Goal: Task Accomplishment & Management: Manage account settings

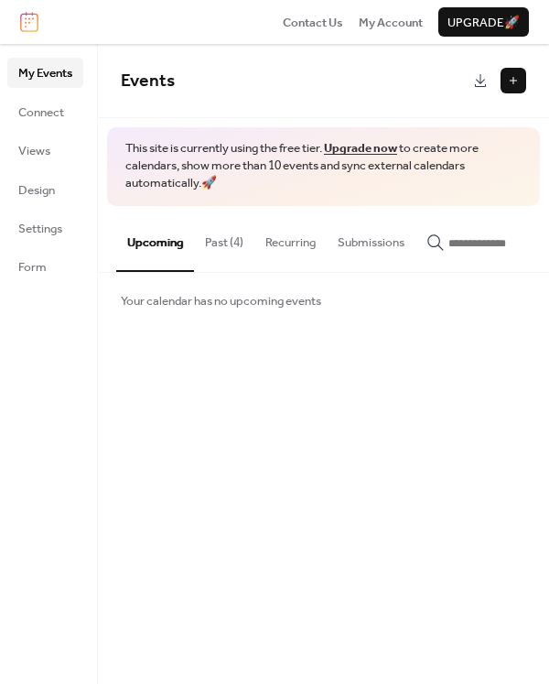
click at [227, 245] on button "Past (4)" at bounding box center [224, 238] width 60 height 64
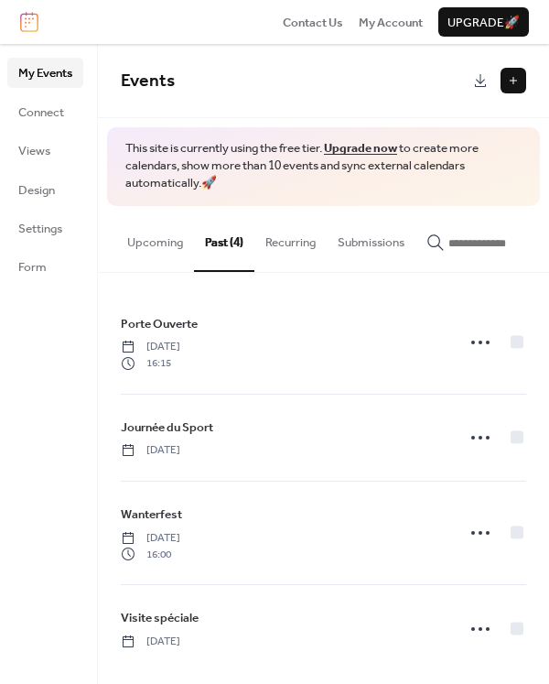
click at [156, 244] on button "Upcoming" at bounding box center [155, 238] width 78 height 64
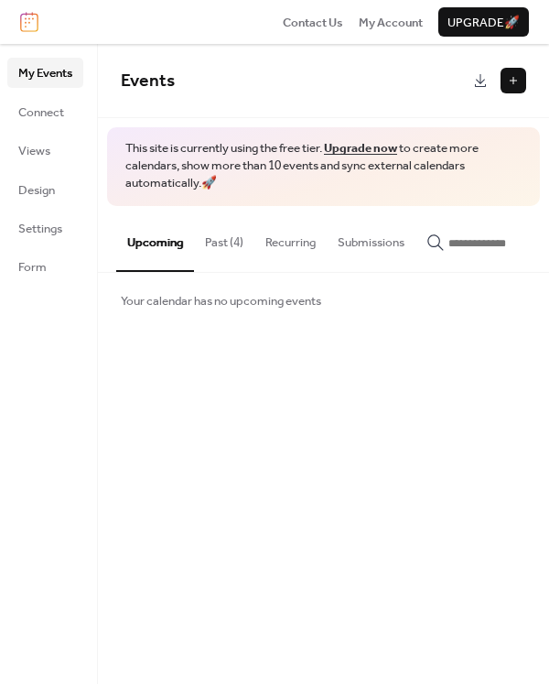
click at [298, 239] on button "Recurring" at bounding box center [290, 238] width 72 height 64
click at [168, 242] on button "Upcoming" at bounding box center [155, 238] width 78 height 64
click at [45, 116] on span "Connect" at bounding box center [41, 112] width 46 height 18
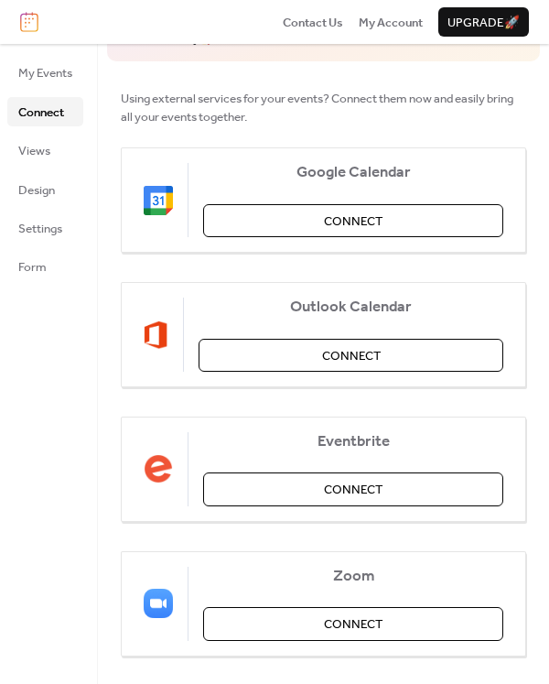
scroll to position [146, 0]
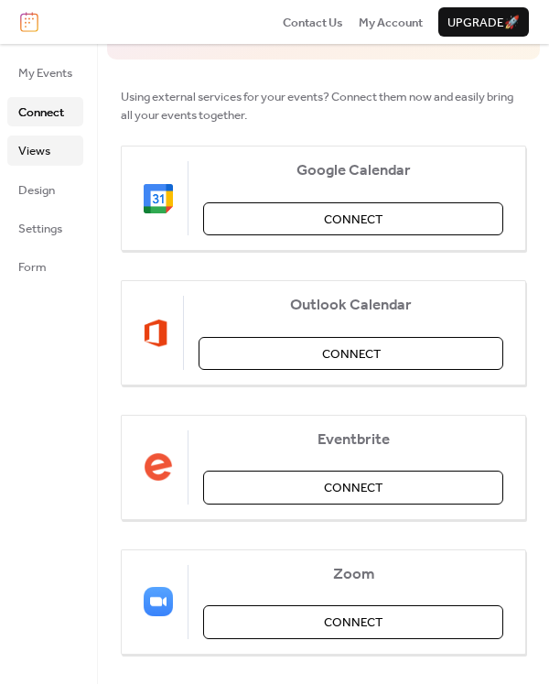
click at [42, 149] on span "Views" at bounding box center [34, 151] width 32 height 18
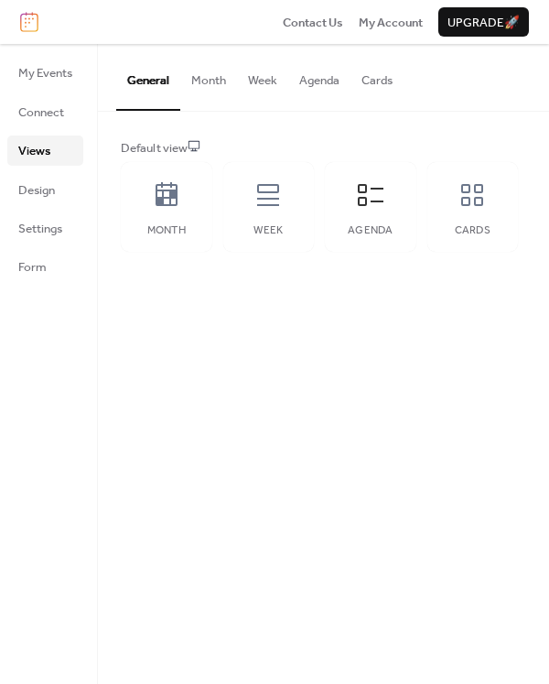
click at [221, 85] on button "Month" at bounding box center [208, 76] width 57 height 64
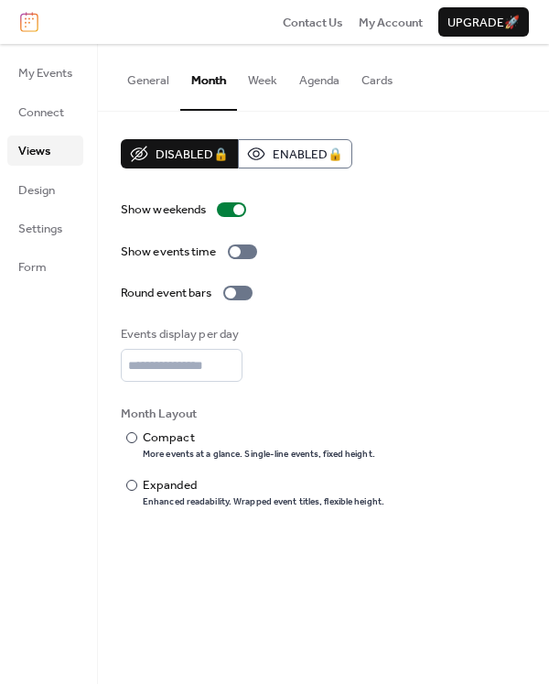
click at [276, 83] on button "Week" at bounding box center [262, 76] width 51 height 64
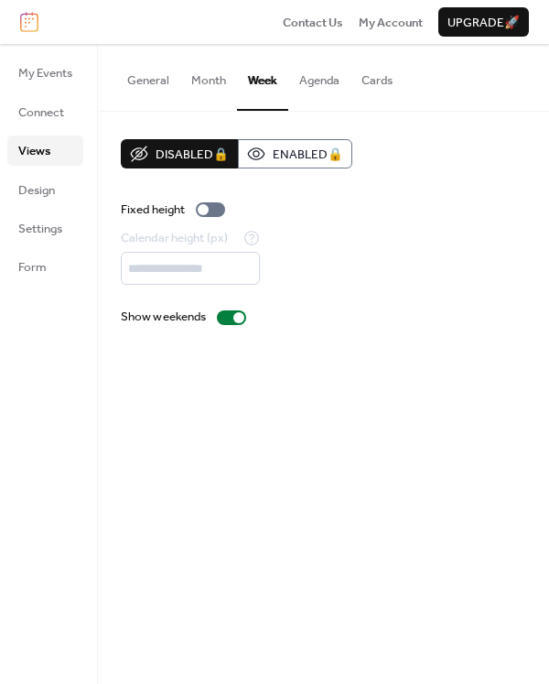
click at [145, 84] on button "General" at bounding box center [148, 76] width 64 height 64
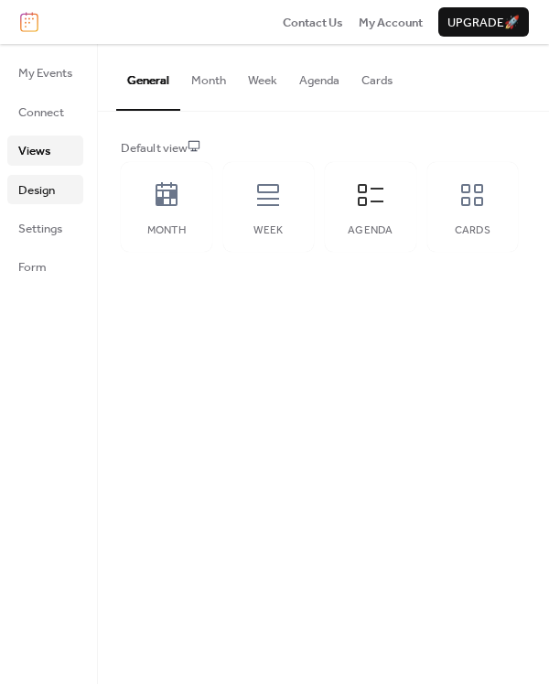
click at [31, 193] on span "Design" at bounding box center [36, 190] width 37 height 18
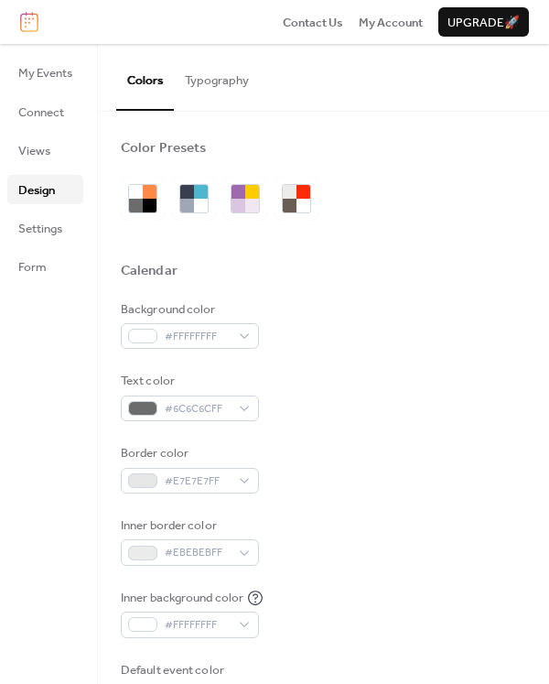
click at [211, 76] on button "Typography" at bounding box center [217, 76] width 86 height 64
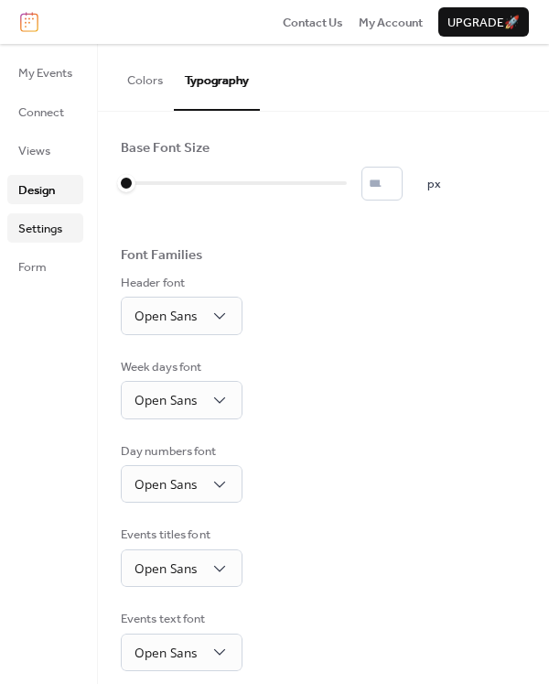
click at [22, 226] on span "Settings" at bounding box center [40, 229] width 44 height 18
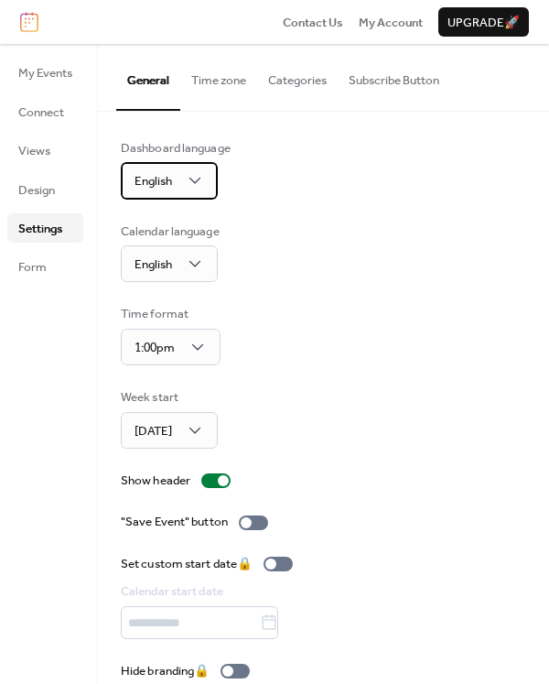
click at [170, 185] on span "English" at bounding box center [154, 181] width 38 height 24
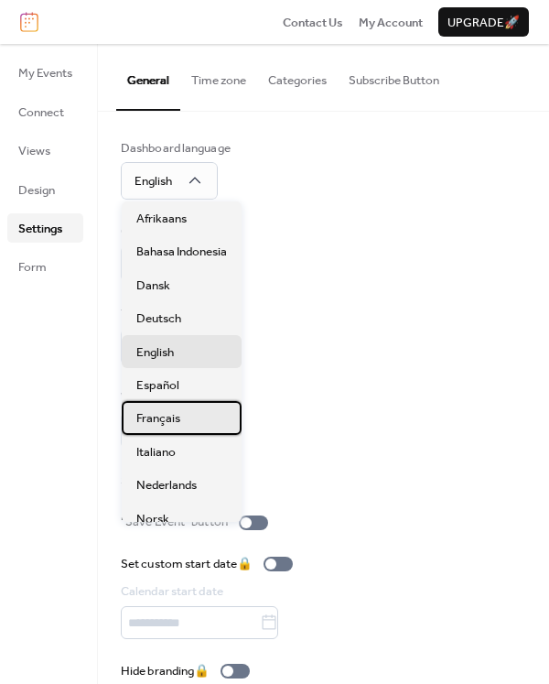
click at [176, 422] on span "Français" at bounding box center [158, 418] width 44 height 18
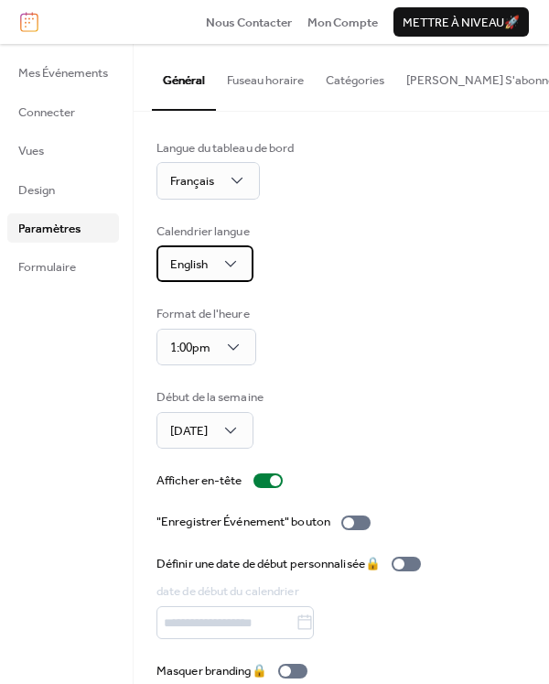
click at [224, 267] on div "English" at bounding box center [204, 263] width 97 height 37
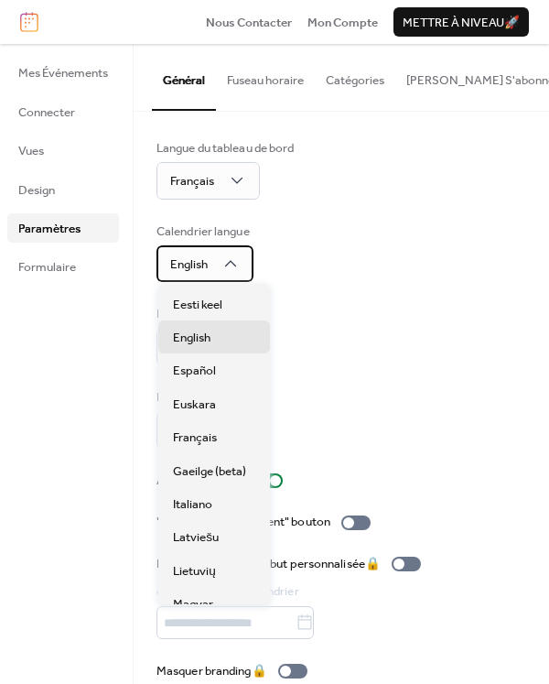
scroll to position [133, 0]
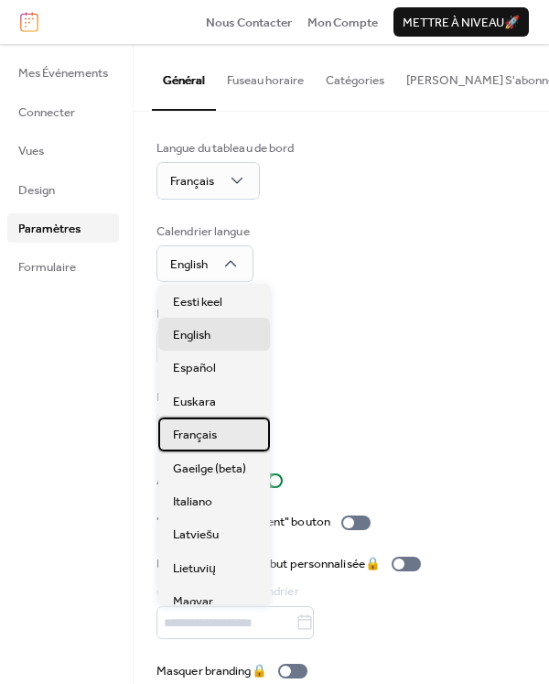
click at [193, 429] on span "Français" at bounding box center [195, 434] width 44 height 18
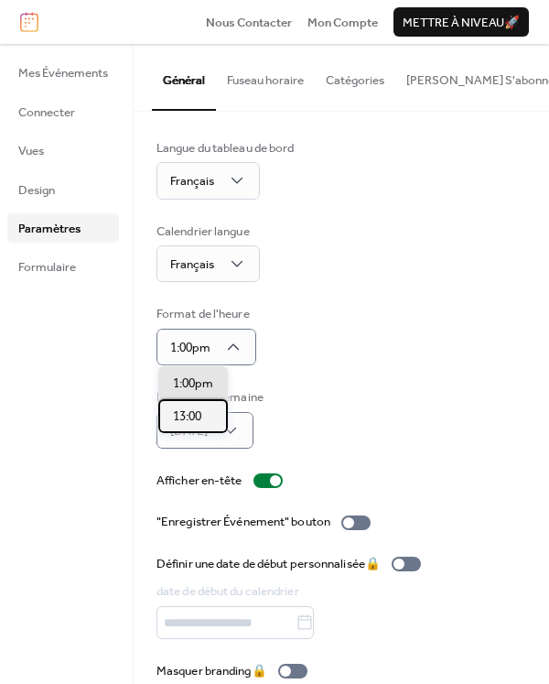
click at [191, 419] on span "13:00" at bounding box center [187, 416] width 28 height 18
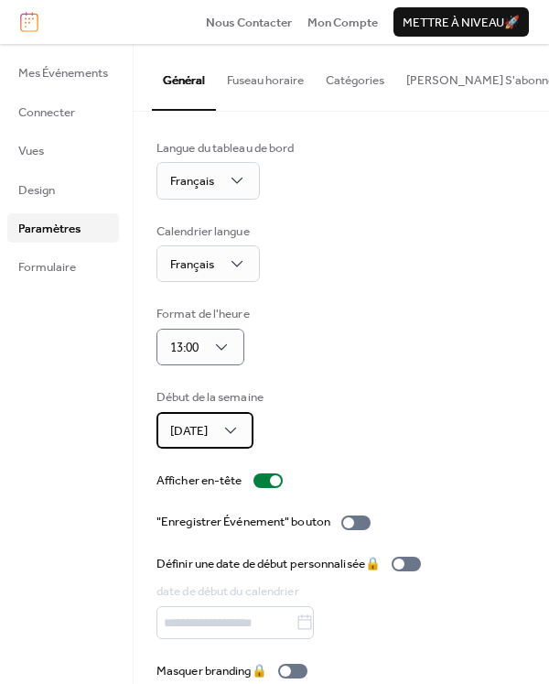
click at [253, 429] on div "[DATE]" at bounding box center [204, 430] width 97 height 37
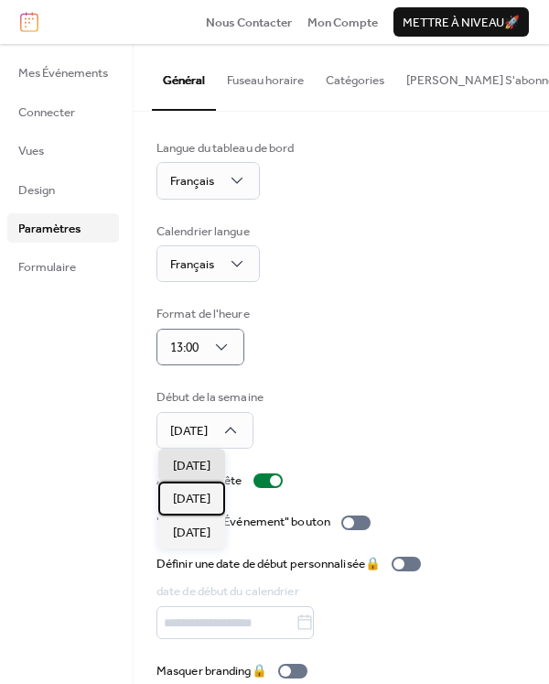
drag, startPoint x: 203, startPoint y: 501, endPoint x: 260, endPoint y: 483, distance: 59.3
click at [203, 501] on span "[DATE]" at bounding box center [192, 499] width 38 height 18
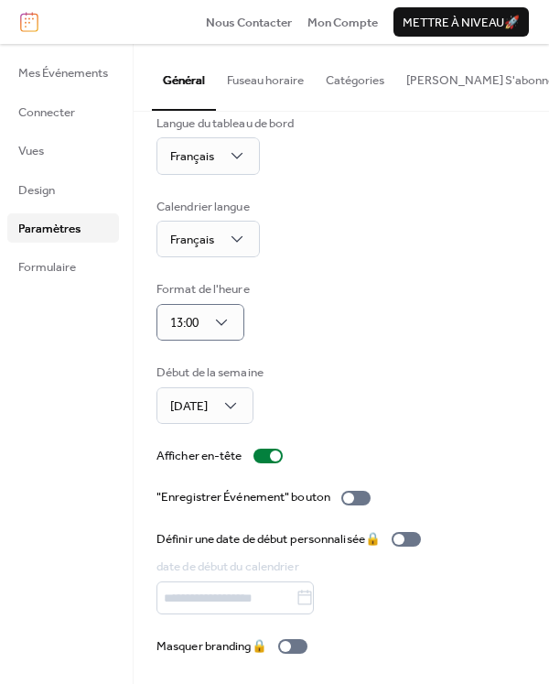
scroll to position [24, 0]
click at [354, 495] on div at bounding box center [348, 498] width 11 height 11
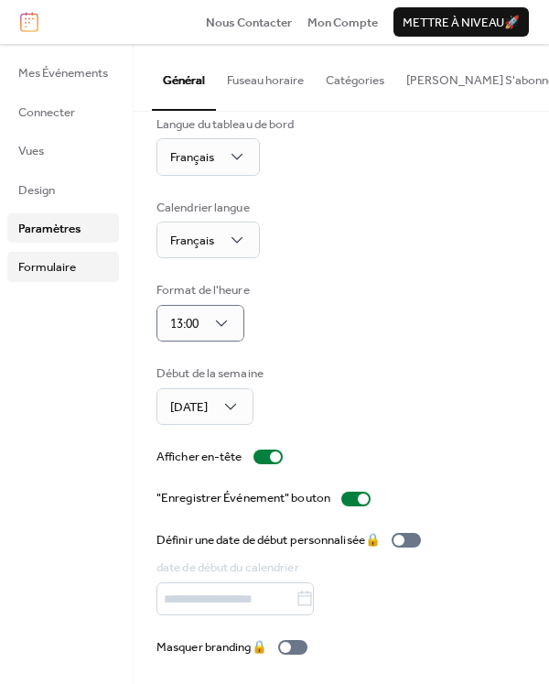
click at [46, 265] on span "Formulaire" at bounding box center [47, 267] width 58 height 18
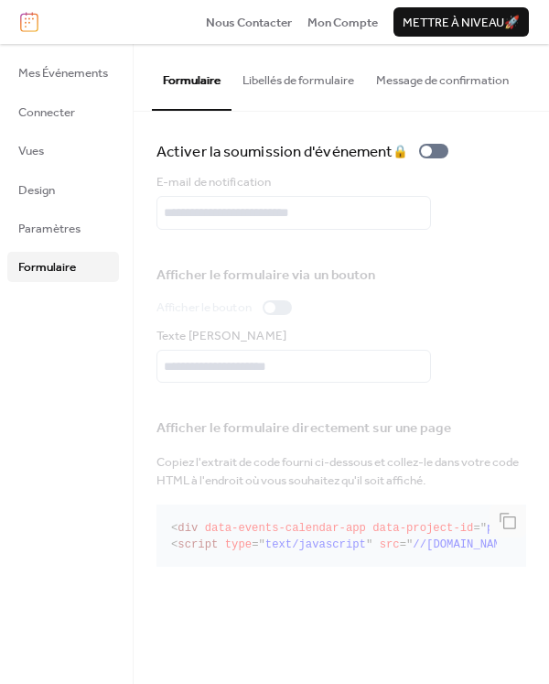
click at [283, 92] on button "Libellés de formulaire" at bounding box center [298, 76] width 134 height 64
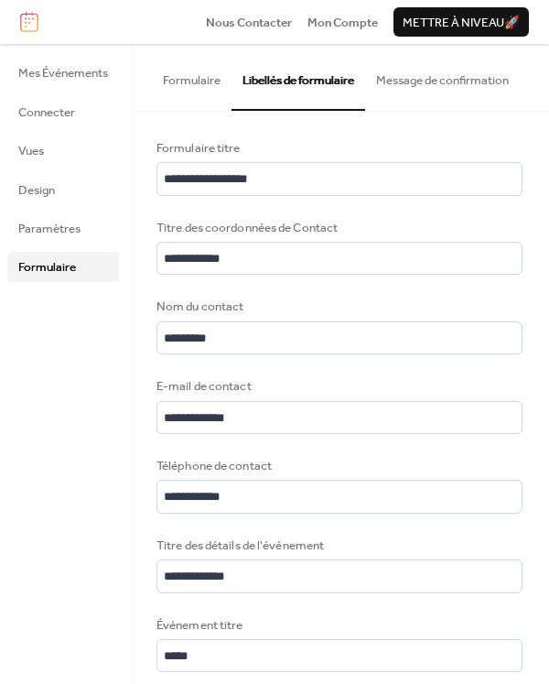
click at [427, 76] on button "Message de confirmation" at bounding box center [442, 76] width 155 height 64
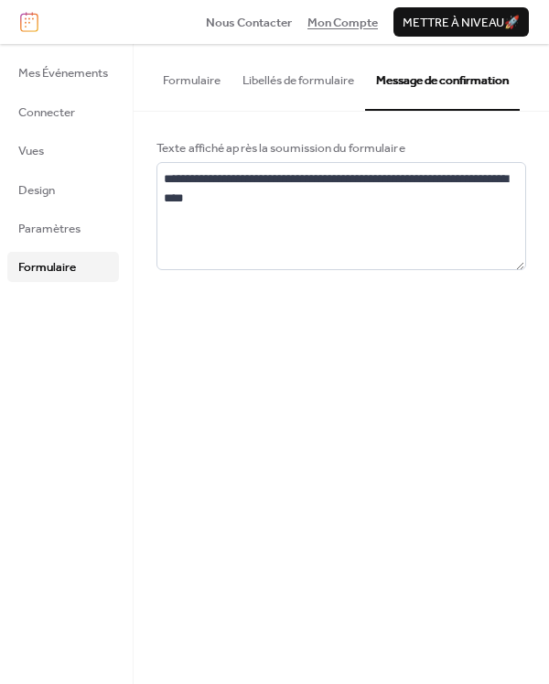
click at [326, 32] on span "Mon Compte" at bounding box center [342, 23] width 70 height 18
click at [38, 77] on span "Mes Événements" at bounding box center [63, 73] width 90 height 18
